Goal: Task Accomplishment & Management: Manage account settings

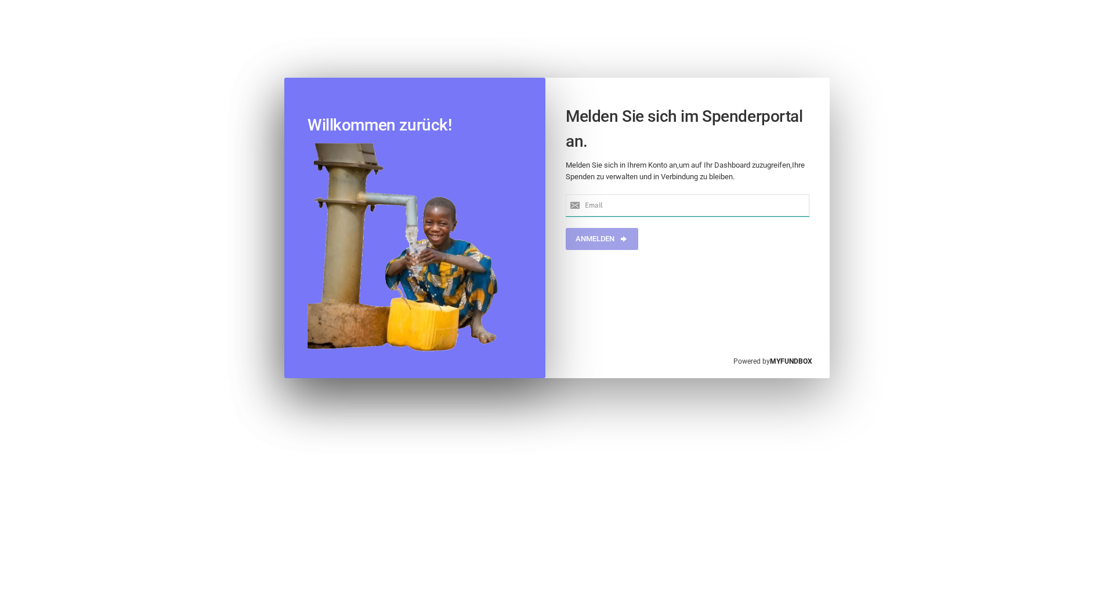
click at [660, 207] on input "text" at bounding box center [688, 205] width 244 height 22
type input "[EMAIL_ADDRESS][DOMAIN_NAME]"
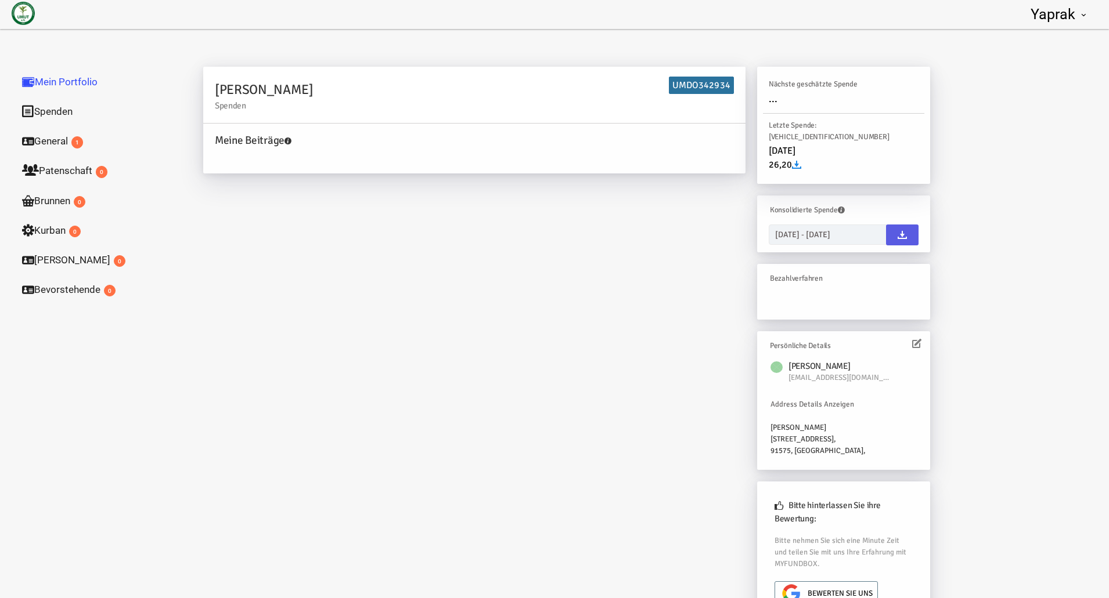
click at [226, 146] on h4 "Meine Beiträge" at bounding box center [477, 140] width 525 height 17
click at [44, 140] on link "General 1" at bounding box center [99, 141] width 174 height 30
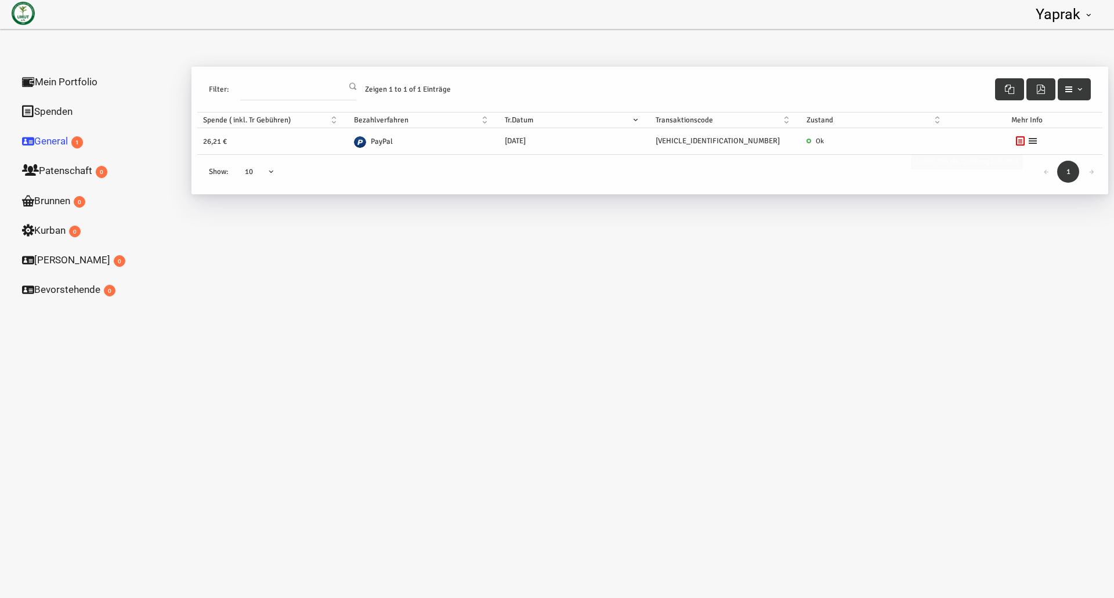
click at [1030, 139] on icon at bounding box center [1032, 140] width 9 height 9
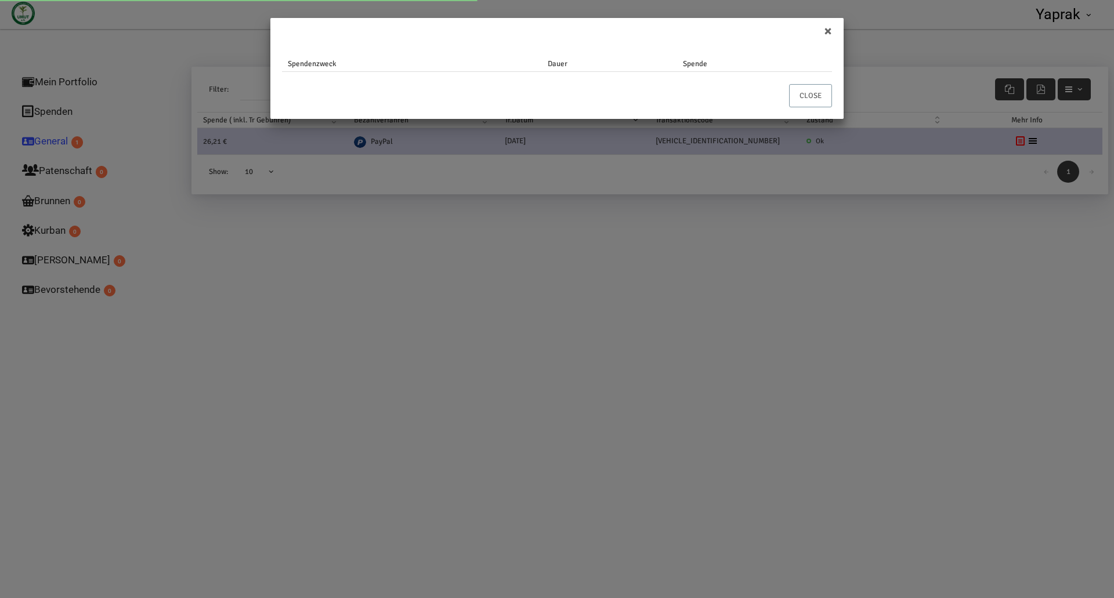
click at [802, 102] on form "Spendenzweck Dauer Spende Close" at bounding box center [556, 74] width 573 height 89
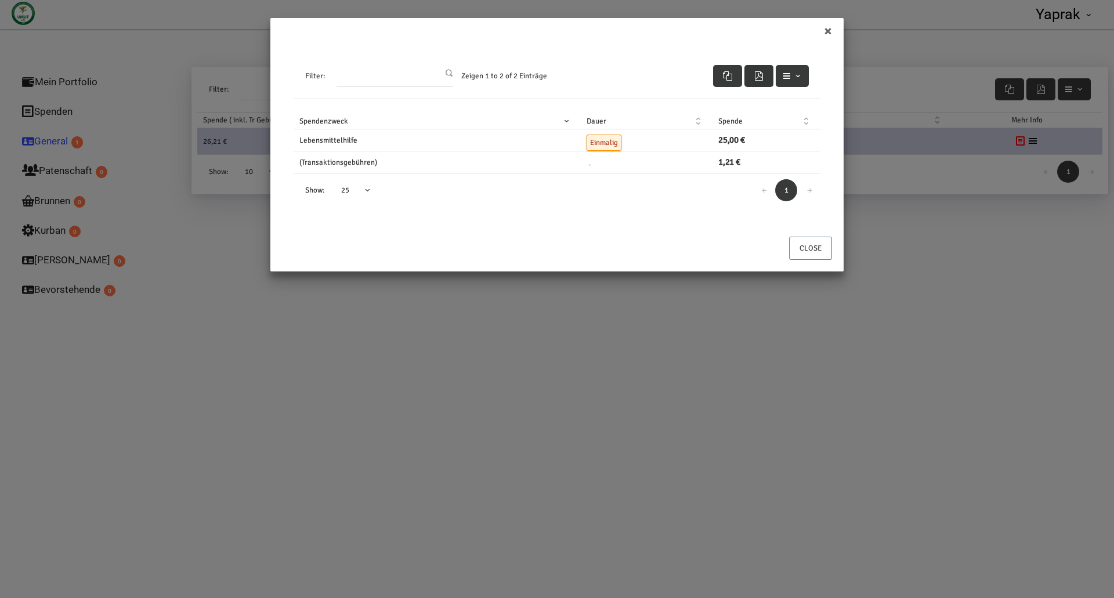
click at [766, 77] on button "button" at bounding box center [759, 76] width 29 height 22
click at [799, 77] on span "button" at bounding box center [797, 75] width 9 height 9
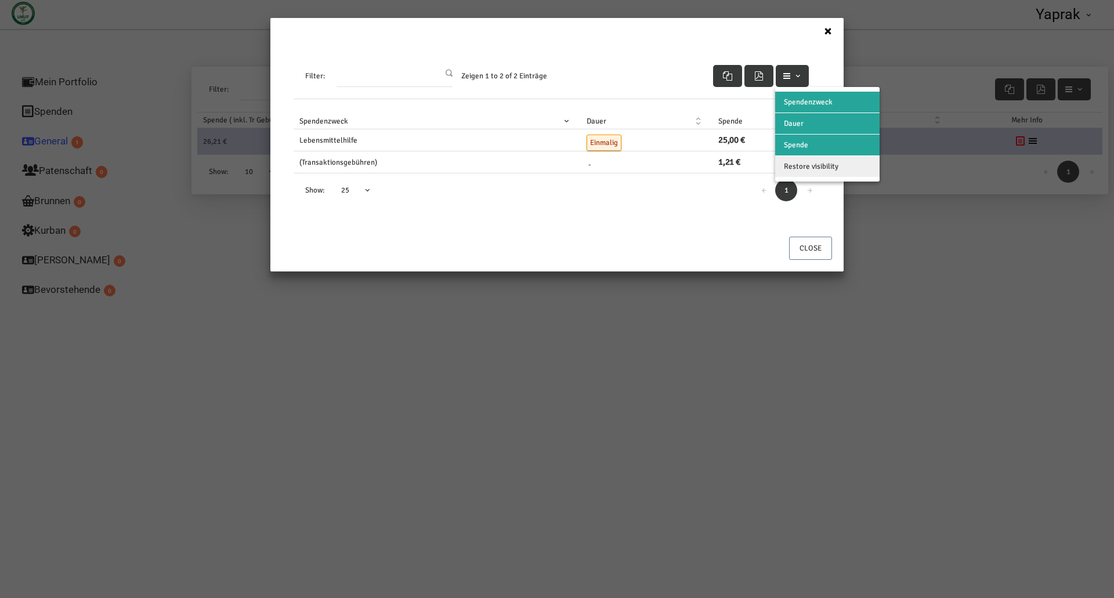
click at [831, 30] on button "×" at bounding box center [828, 31] width 8 height 15
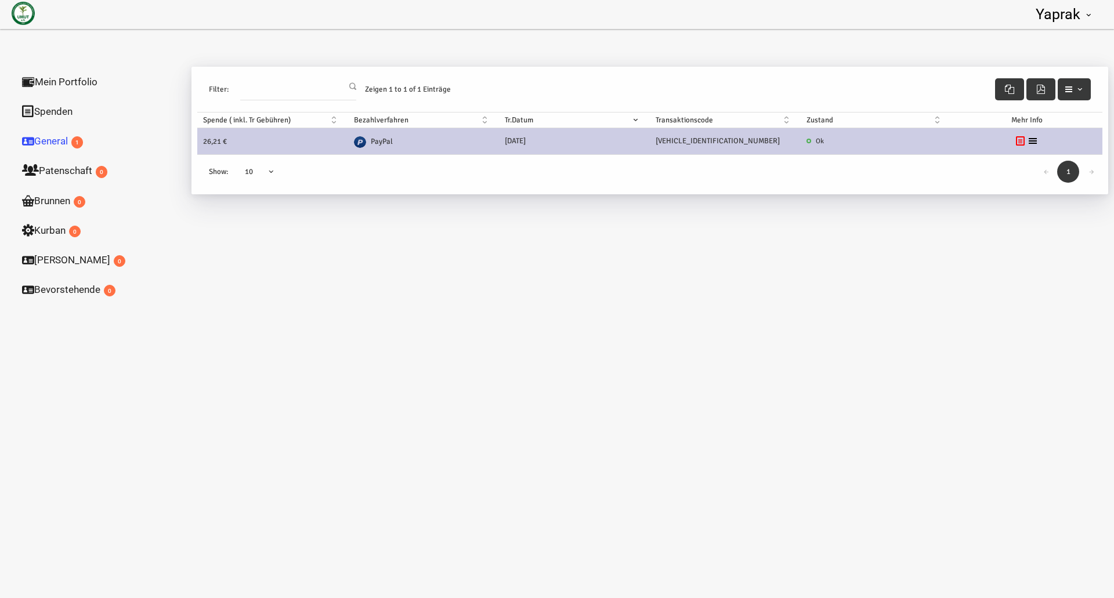
click at [56, 198] on link "Brunnen 0" at bounding box center [99, 201] width 174 height 30
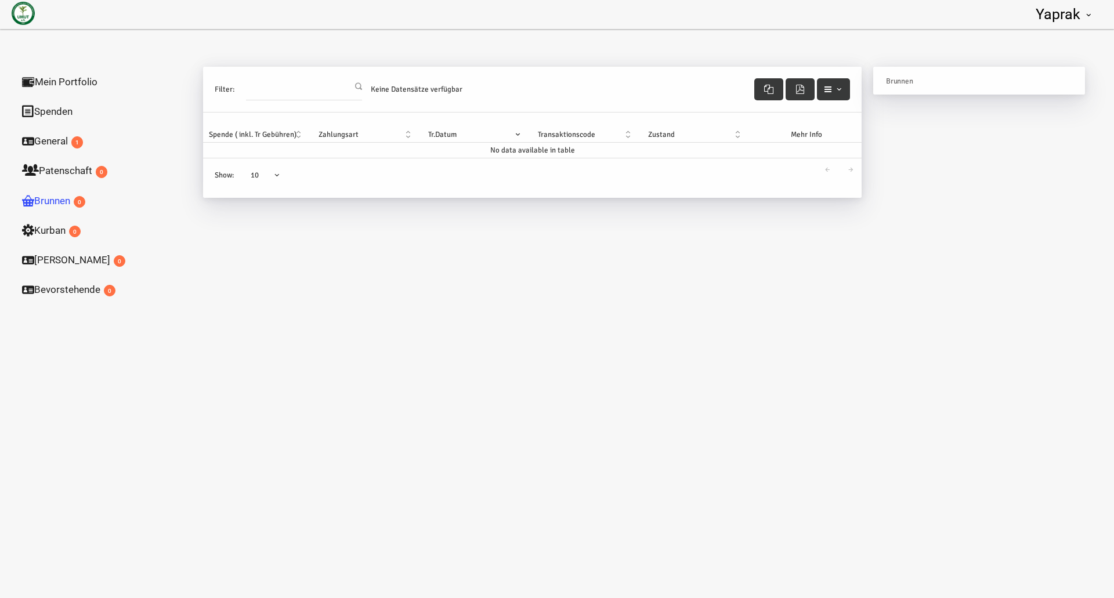
click at [1067, 19] on span "Yaprak" at bounding box center [1058, 14] width 45 height 17
click at [65, 78] on link "Mein Portfolio" at bounding box center [99, 82] width 174 height 30
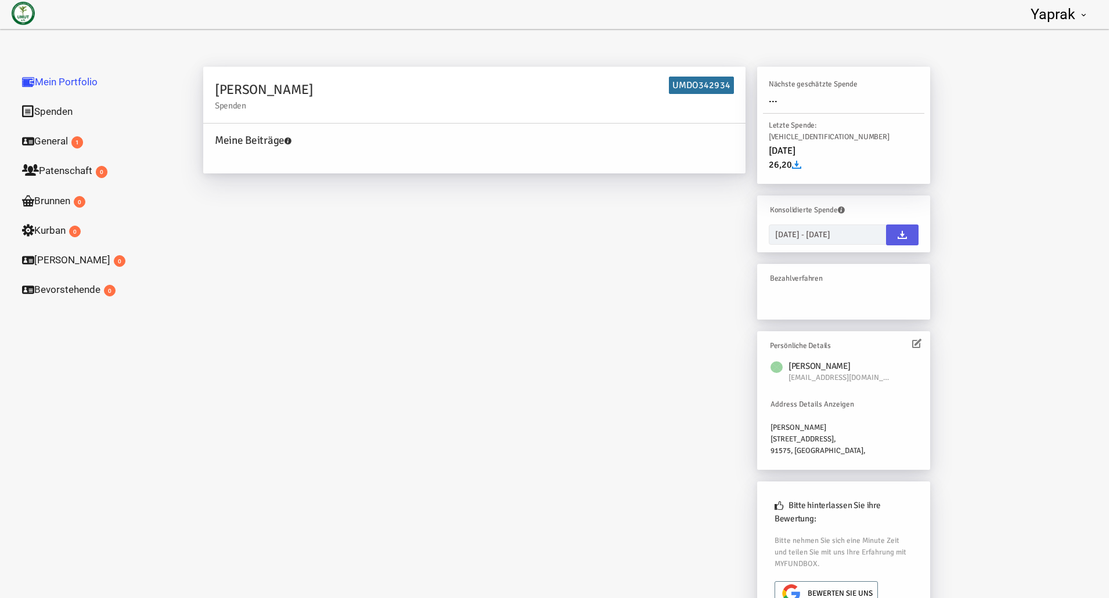
click at [26, 21] on img at bounding box center [23, 13] width 23 height 23
click at [20, 1] on link at bounding box center [23, 14] width 46 height 29
click at [77, 287] on link "Bevorstehende 0" at bounding box center [99, 290] width 174 height 30
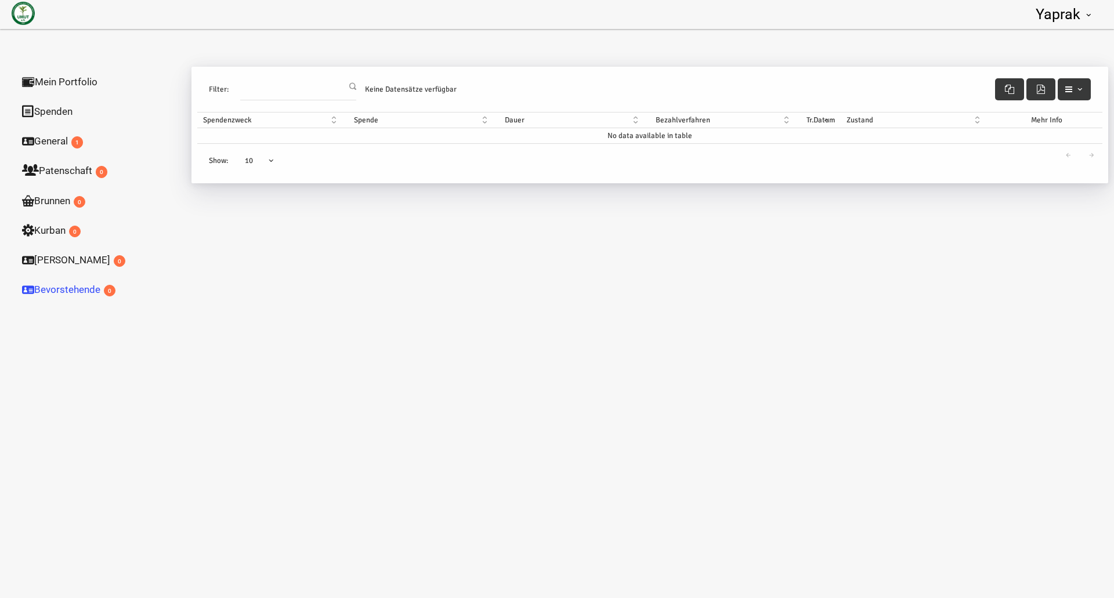
click at [20, 15] on img at bounding box center [23, 13] width 23 height 23
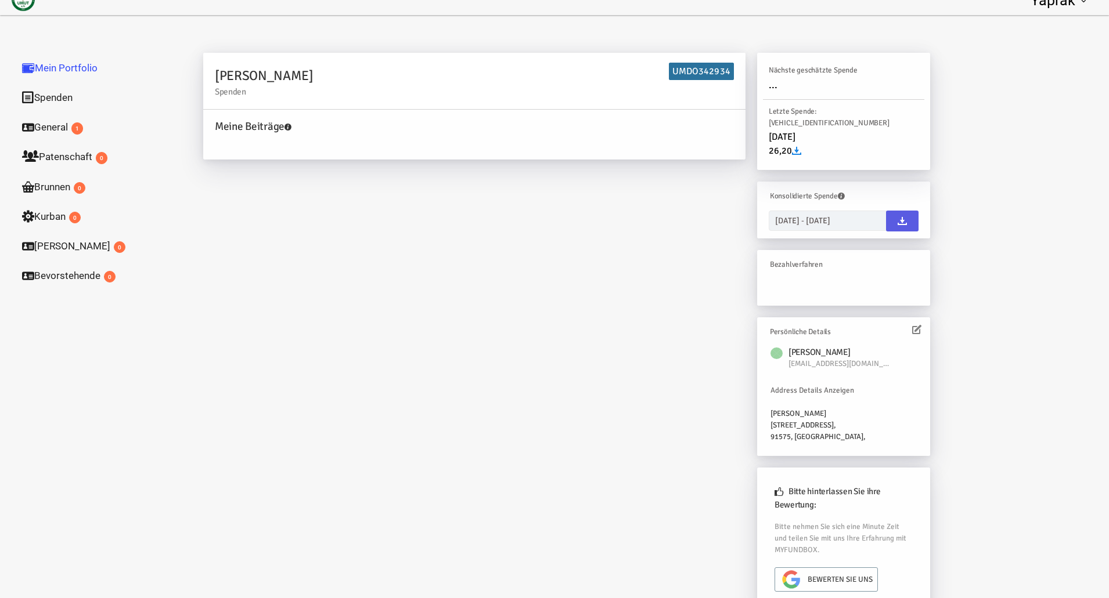
scroll to position [37, 0]
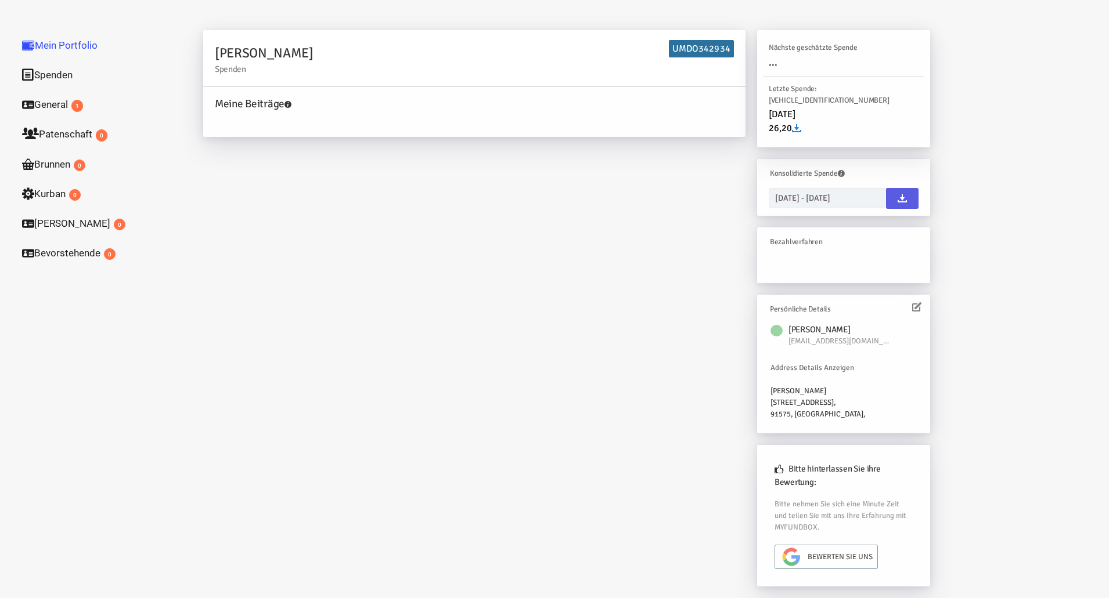
click at [867, 547] on span "Bewerten Sie uns" at bounding box center [839, 557] width 65 height 23
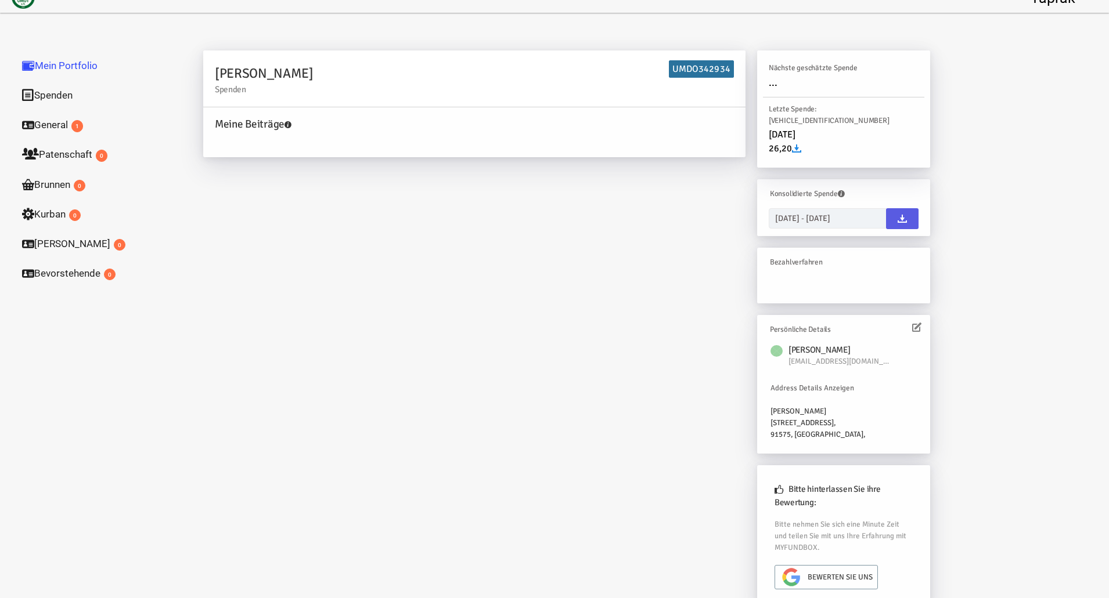
scroll to position [0, 0]
